Goal: Information Seeking & Learning: Learn about a topic

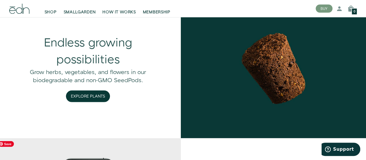
scroll to position [555, 0]
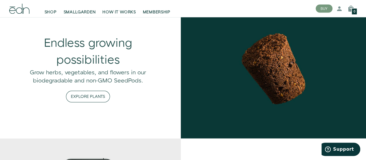
click at [89, 93] on button "Explore Plants" at bounding box center [88, 97] width 44 height 12
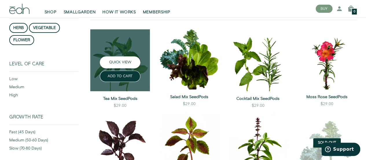
click at [118, 62] on button "QUICK VIEW" at bounding box center [120, 62] width 41 height 12
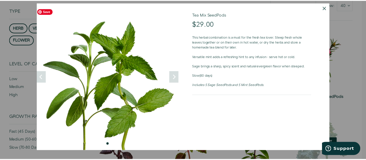
scroll to position [3, 0]
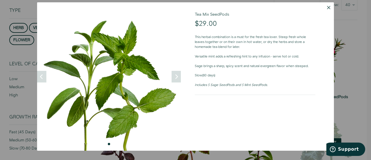
click at [325, 6] on button "Dismiss" at bounding box center [328, 7] width 10 height 10
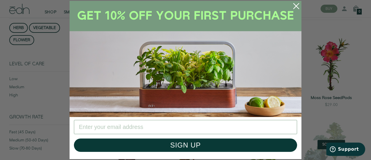
click at [294, 4] on circle "Close dialog" at bounding box center [295, 6] width 13 height 13
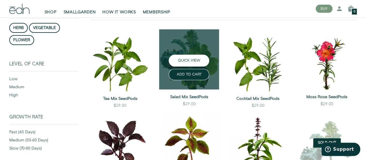
click at [194, 61] on button "QUICK VIEW" at bounding box center [189, 60] width 41 height 12
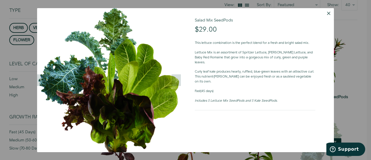
click at [325, 12] on button "Dismiss" at bounding box center [328, 13] width 10 height 10
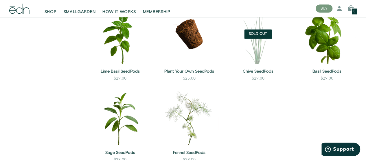
scroll to position [435, 0]
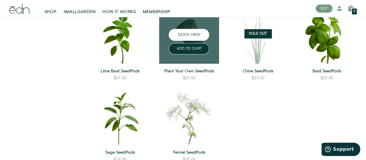
click at [188, 32] on button "QUICK VIEW" at bounding box center [189, 35] width 41 height 12
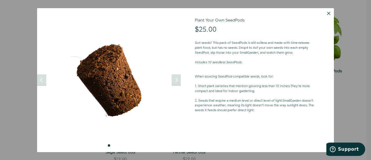
click at [324, 12] on button "Dismiss" at bounding box center [328, 13] width 10 height 10
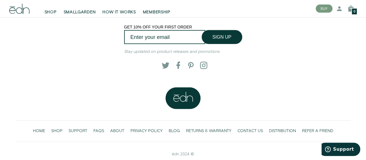
scroll to position [592, 0]
